Goal: Browse casually

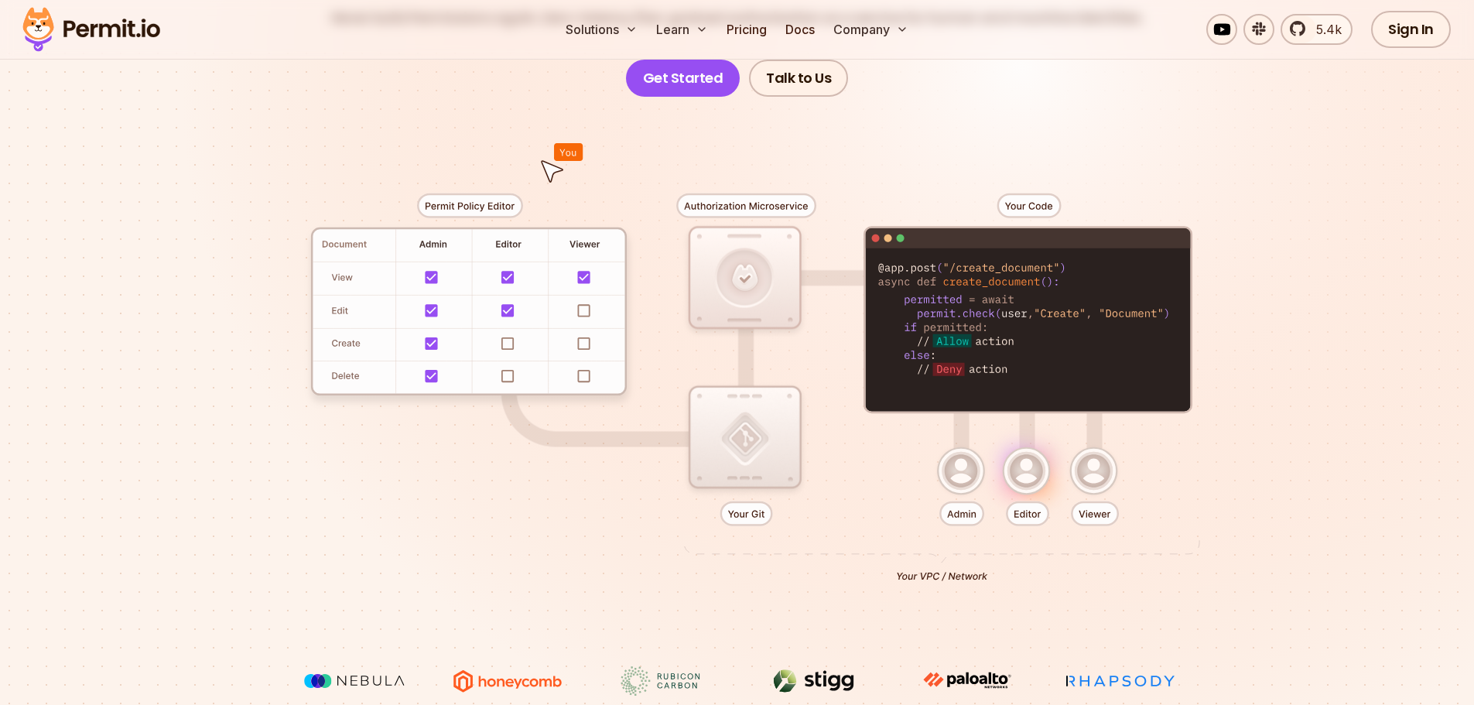
scroll to position [310, 0]
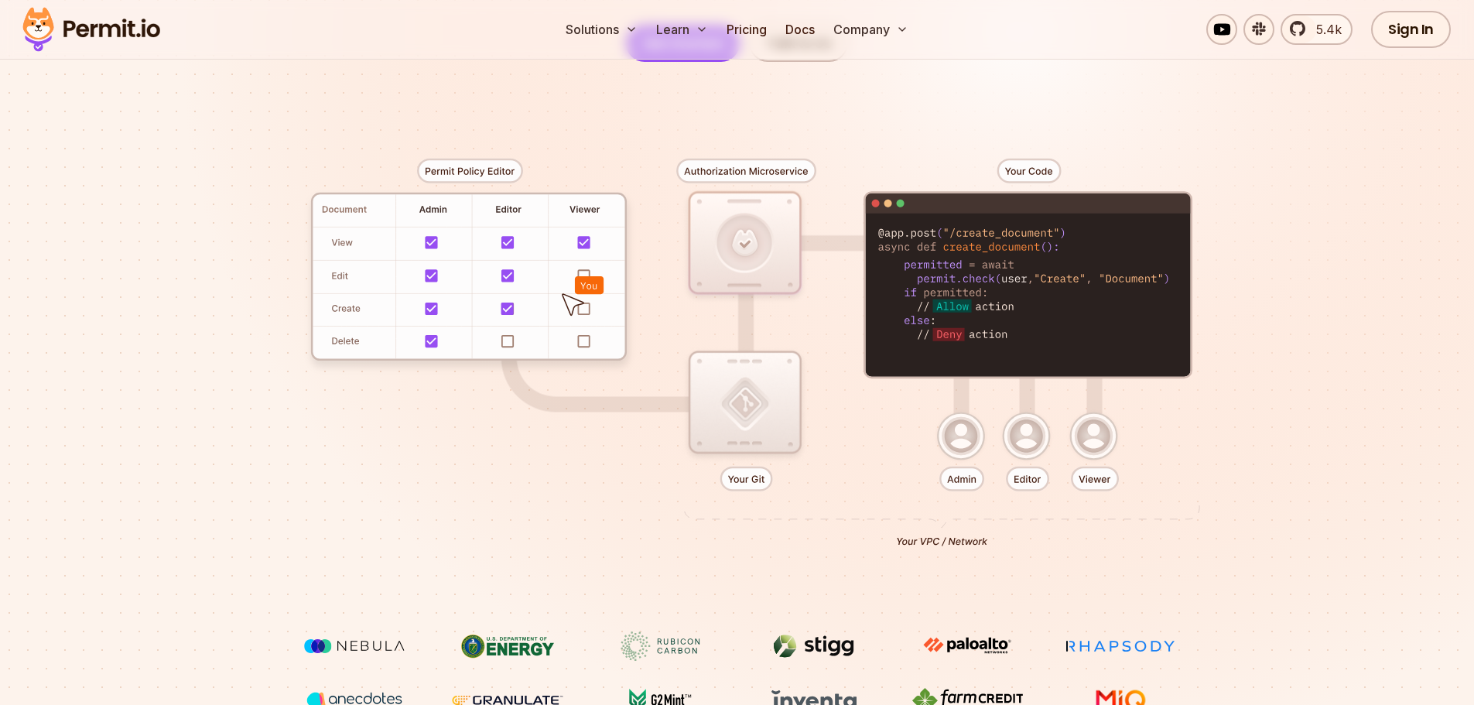
click at [736, 390] on div at bounding box center [738, 347] width 1084 height 570
click at [741, 248] on div at bounding box center [738, 347] width 1084 height 570
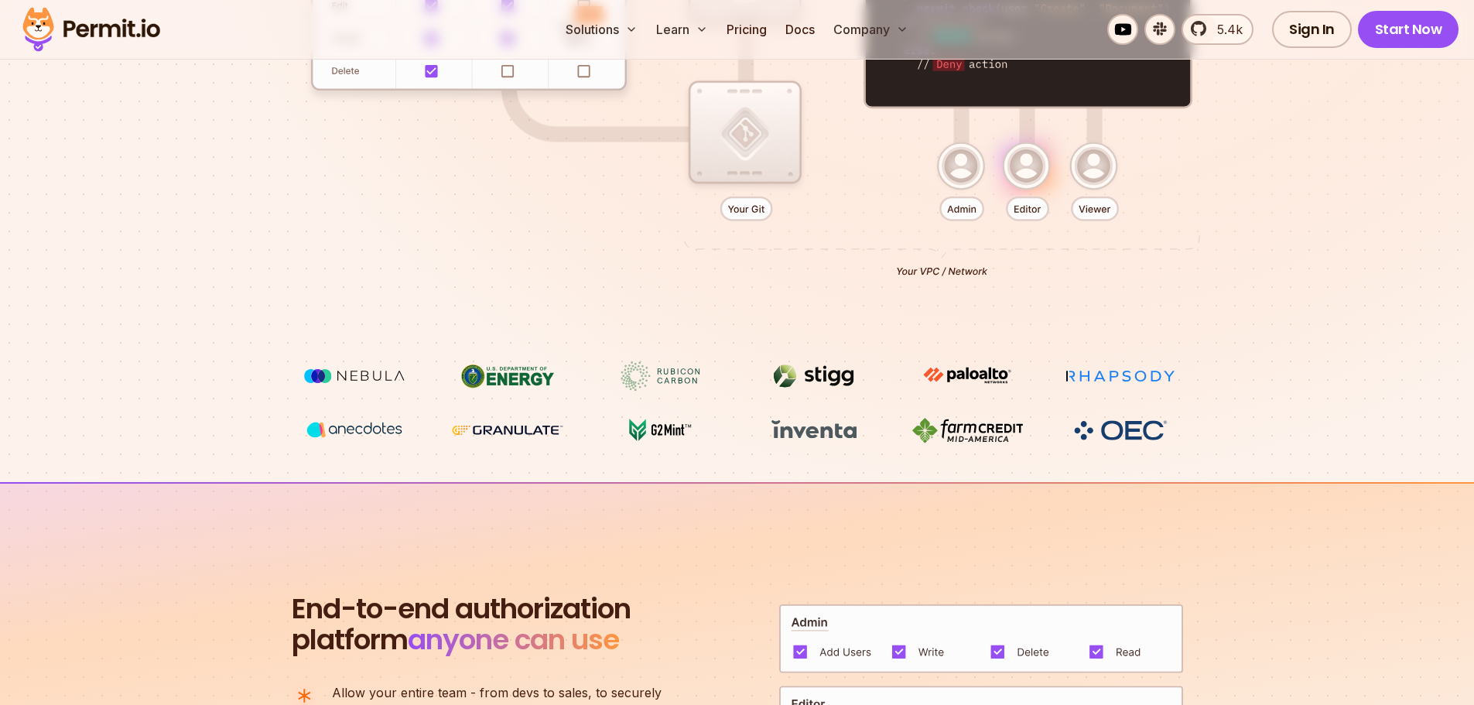
scroll to position [619, 0]
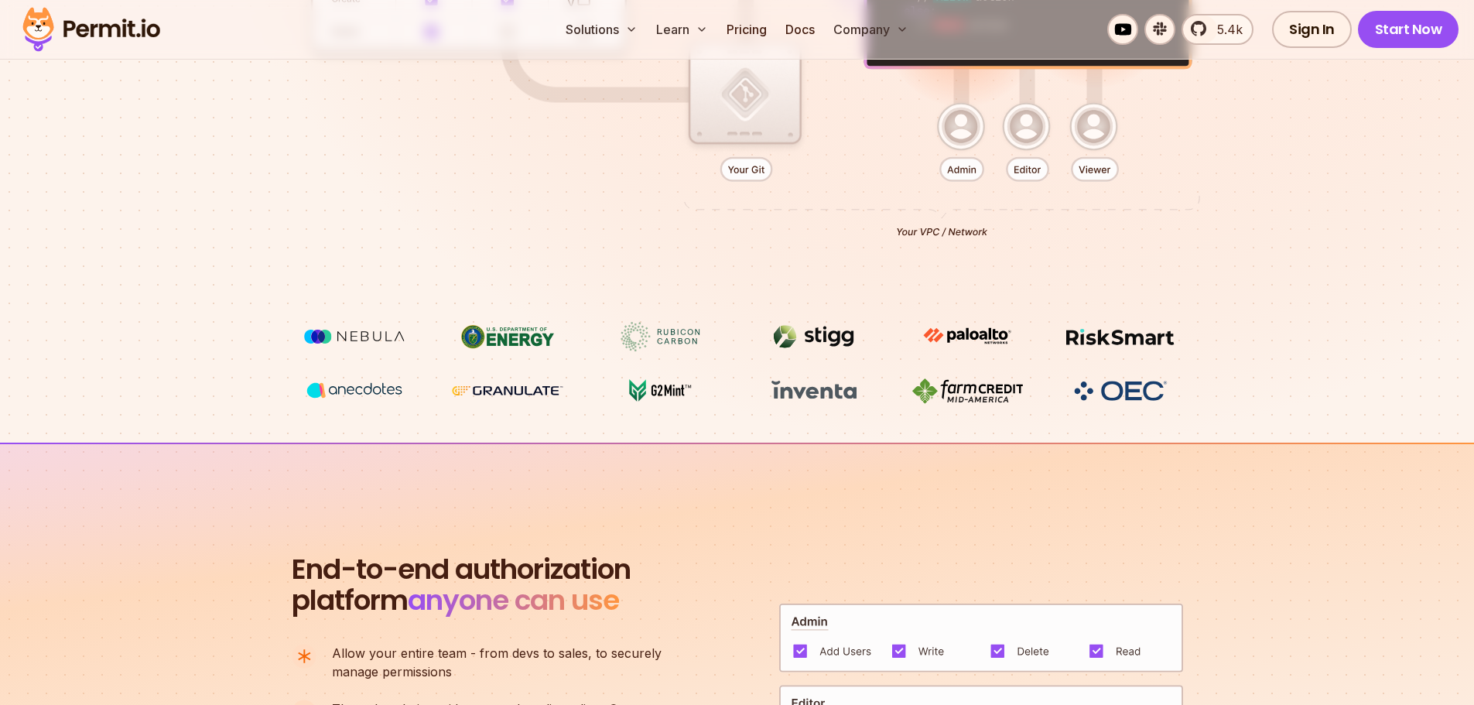
click at [968, 127] on div at bounding box center [738, 37] width 1084 height 570
click at [1054, 126] on div at bounding box center [738, 37] width 1084 height 570
click at [1120, 132] on div at bounding box center [738, 37] width 1084 height 570
click at [1094, 171] on div at bounding box center [738, 37] width 1084 height 570
drag, startPoint x: 1021, startPoint y: 170, endPoint x: 947, endPoint y: 163, distance: 73.9
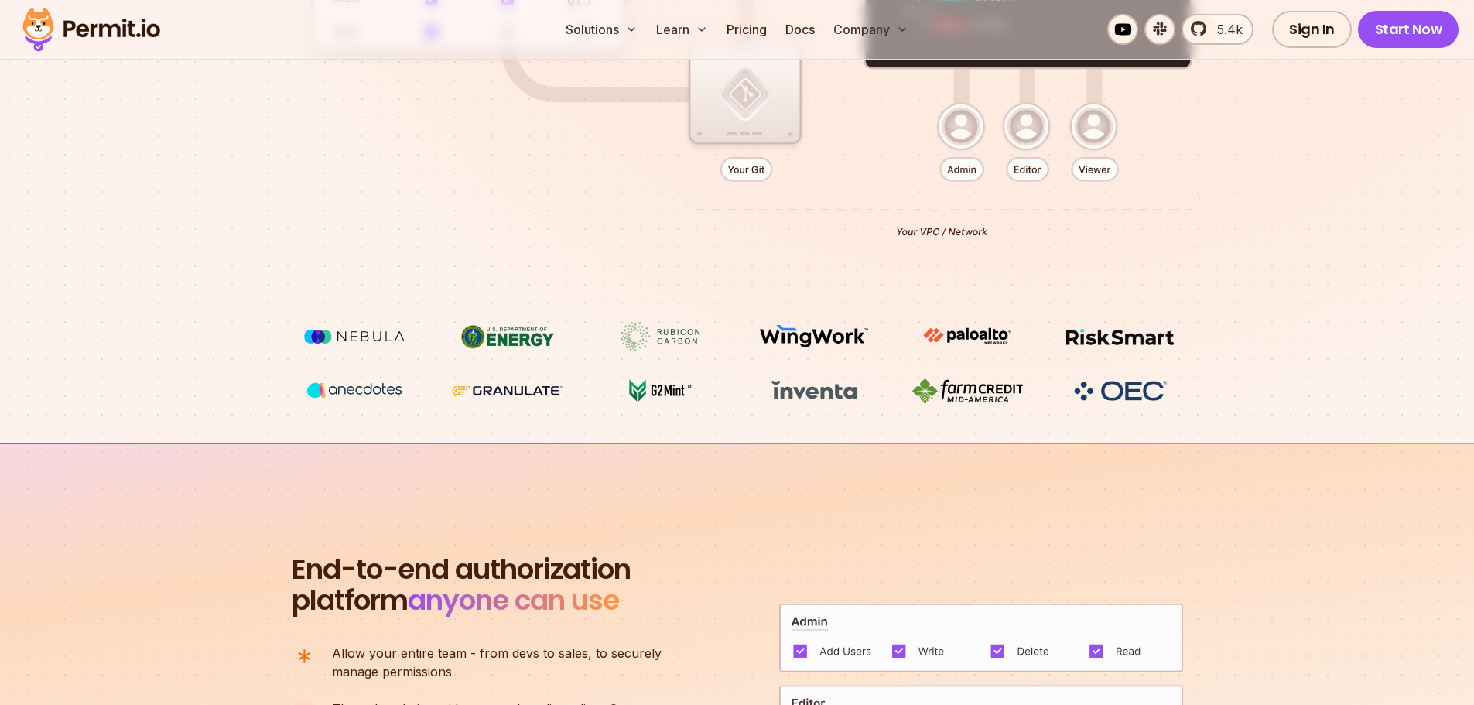
click at [1019, 169] on div at bounding box center [738, 37] width 1084 height 570
click at [943, 163] on div at bounding box center [738, 37] width 1084 height 570
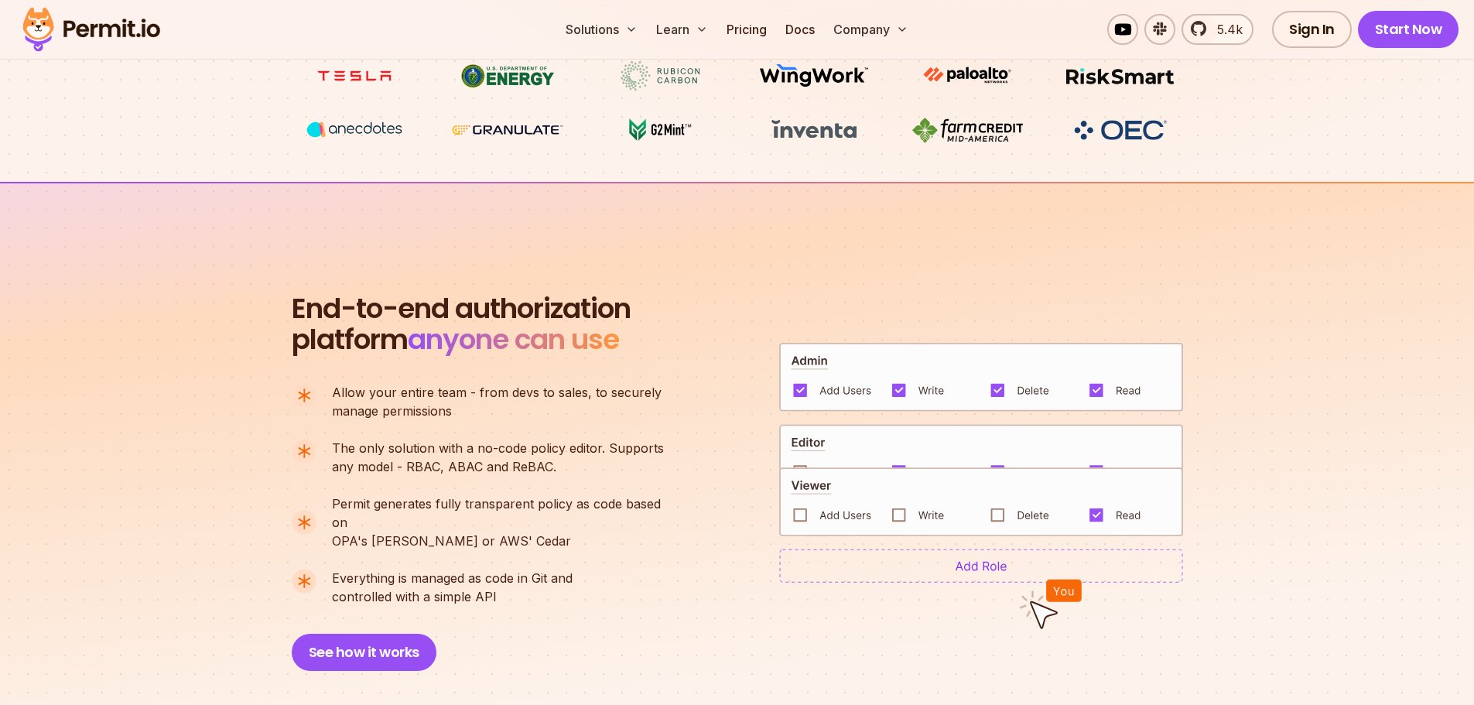
scroll to position [929, 0]
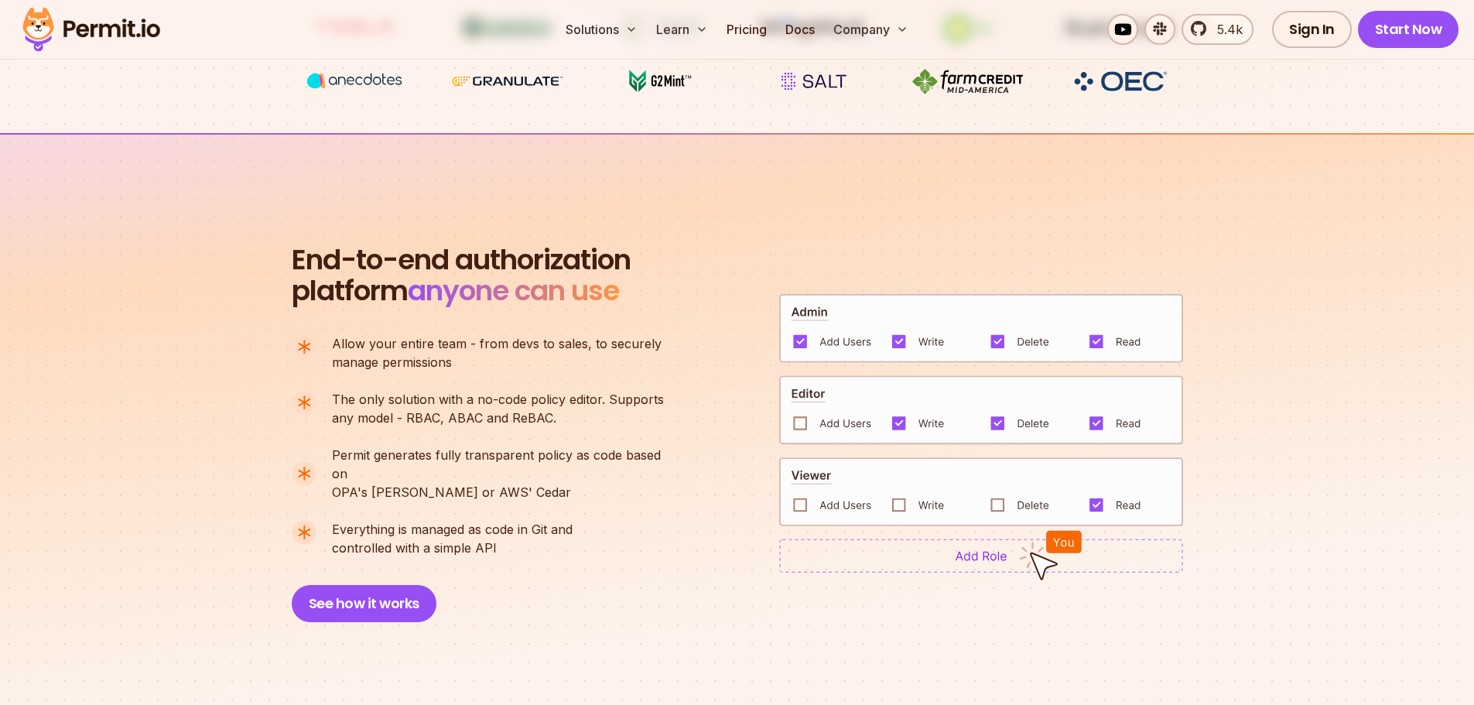
click at [802, 414] on img at bounding box center [981, 410] width 404 height 70
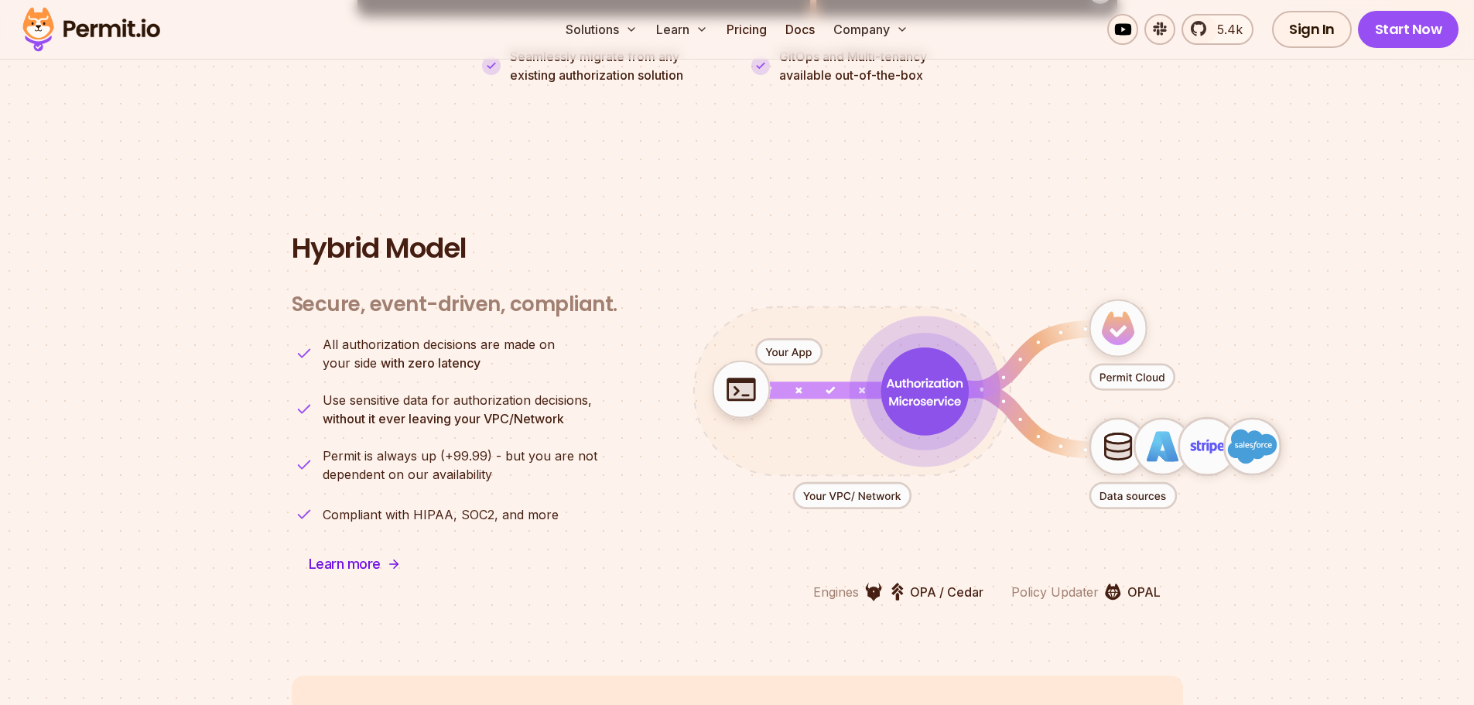
scroll to position [3638, 0]
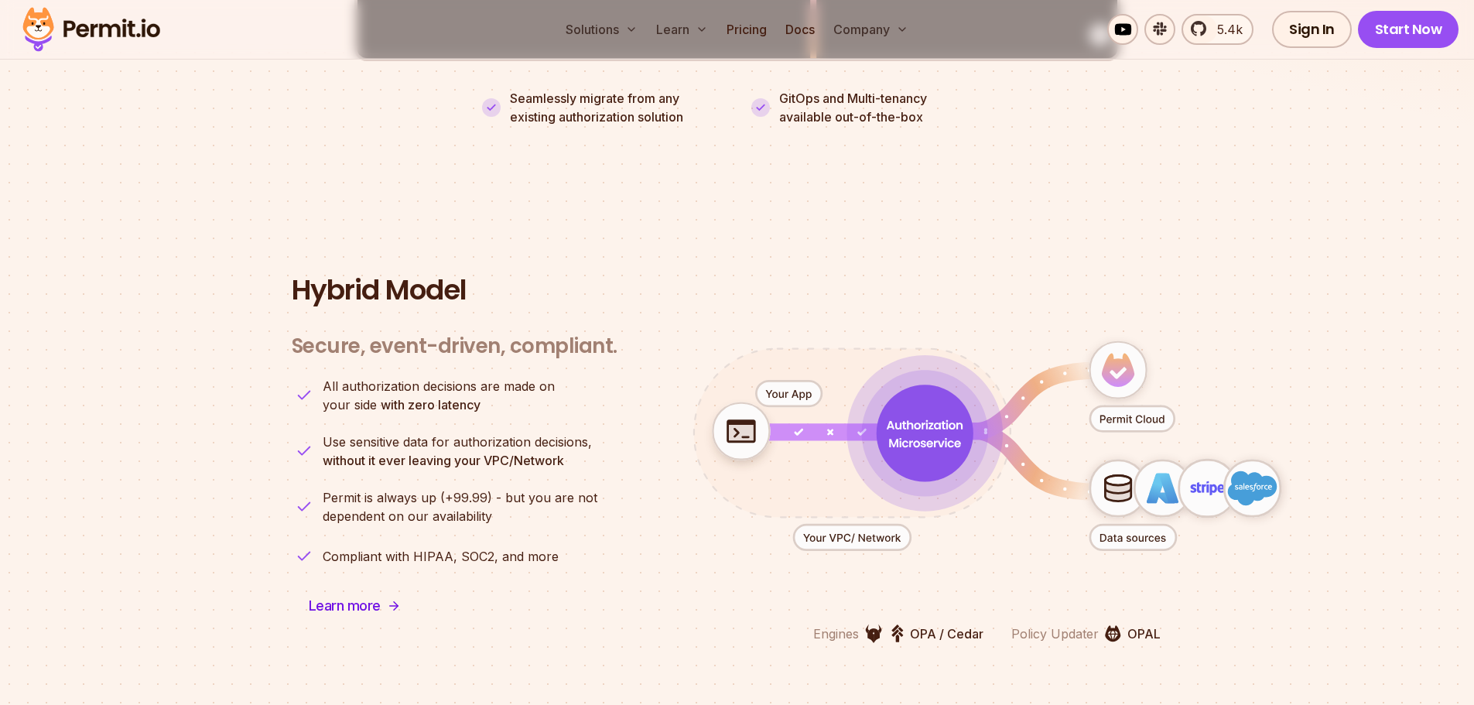
click at [923, 406] on icon "animation" at bounding box center [924, 433] width 97 height 97
click at [941, 435] on icon "animation" at bounding box center [925, 434] width 98 height 98
click at [1142, 415] on icon "animation" at bounding box center [1132, 419] width 64 height 9
click at [1139, 406] on icon "animation" at bounding box center [1132, 419] width 84 height 26
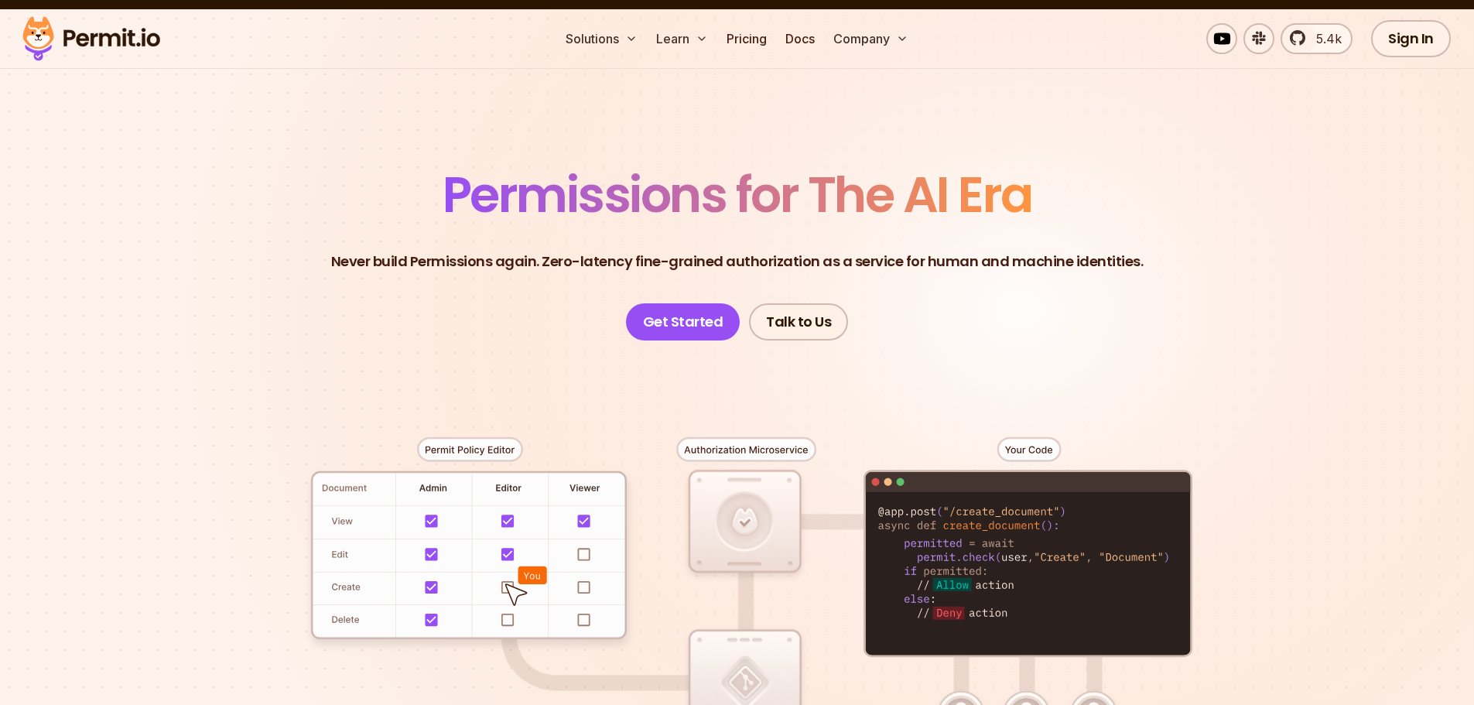
scroll to position [0, 0]
